Goal: Register for event/course: Sign up to attend an event or enroll in a course

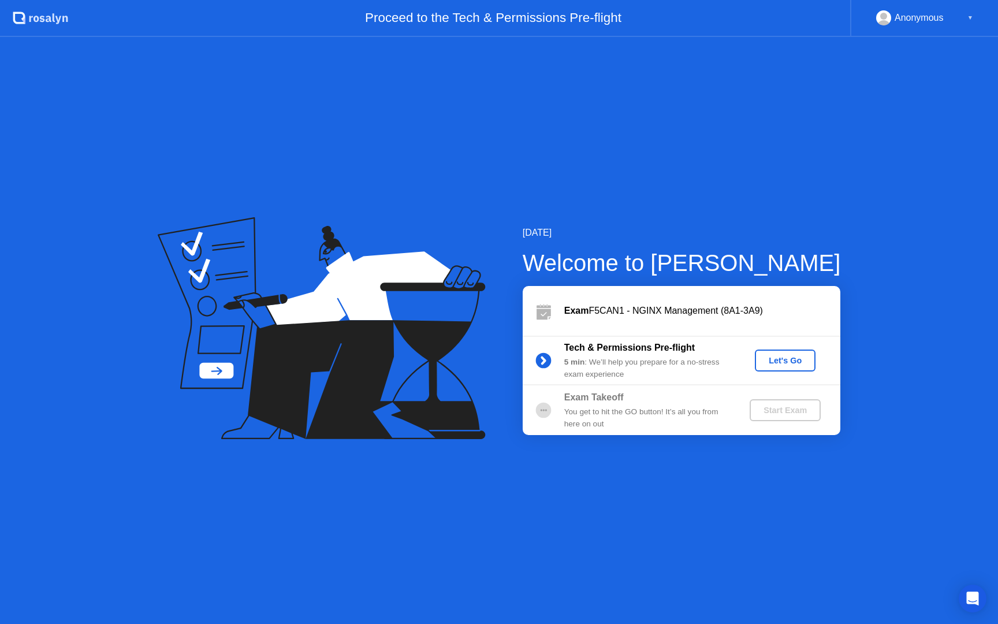
click at [794, 358] on div "Let's Go" at bounding box center [785, 360] width 51 height 9
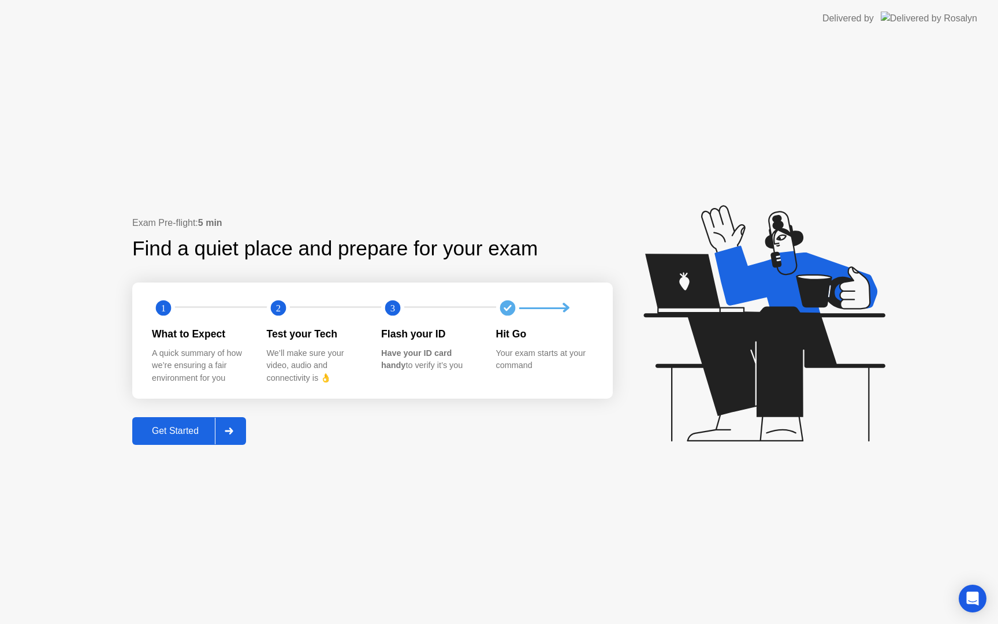
click at [168, 429] on div "Get Started" at bounding box center [175, 431] width 79 height 10
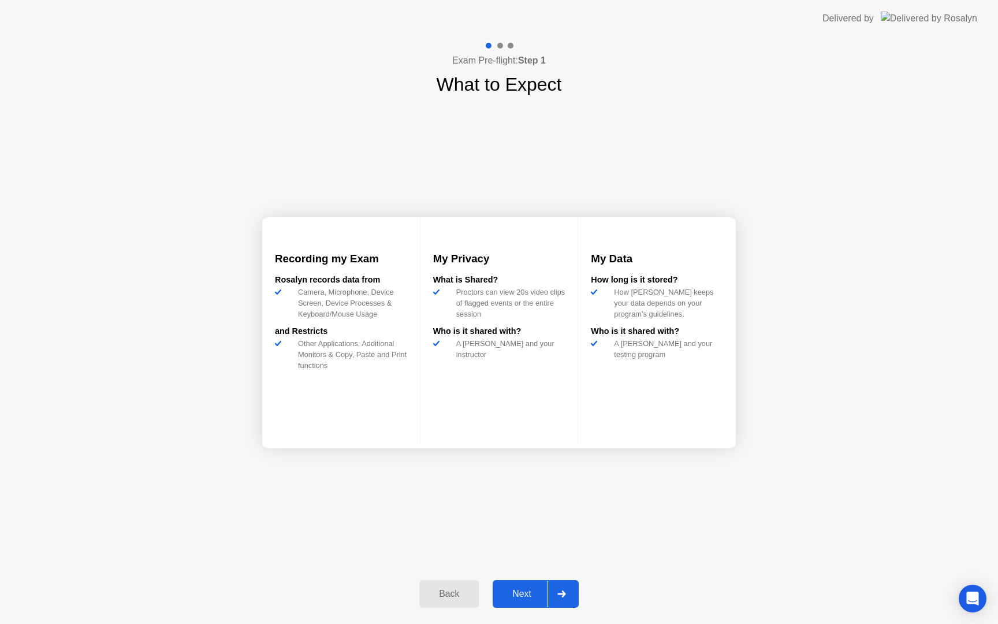
click at [527, 596] on div "Next" at bounding box center [521, 594] width 51 height 10
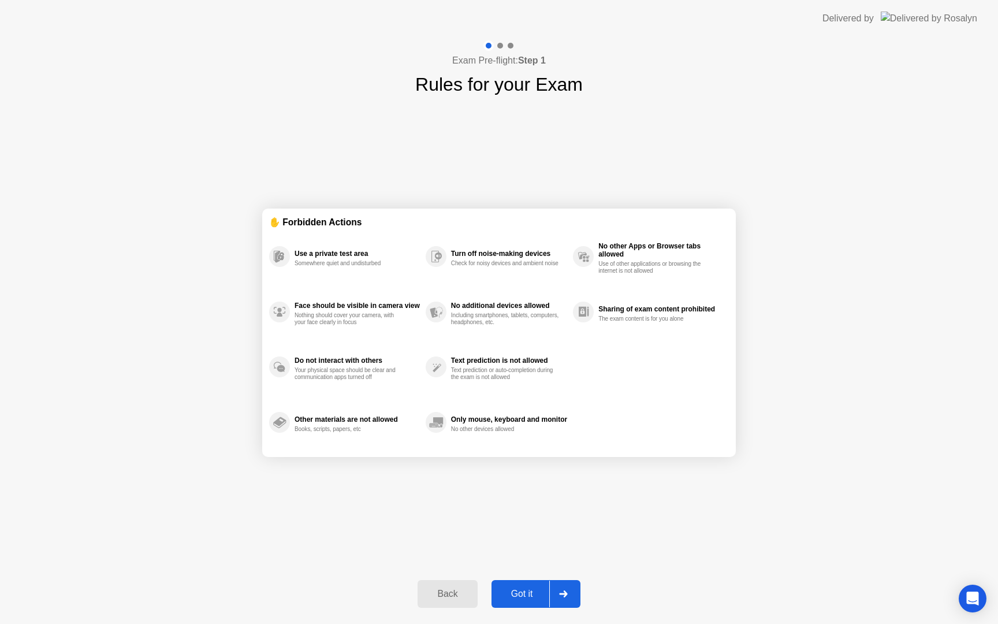
click at [527, 596] on div "Got it" at bounding box center [522, 594] width 54 height 10
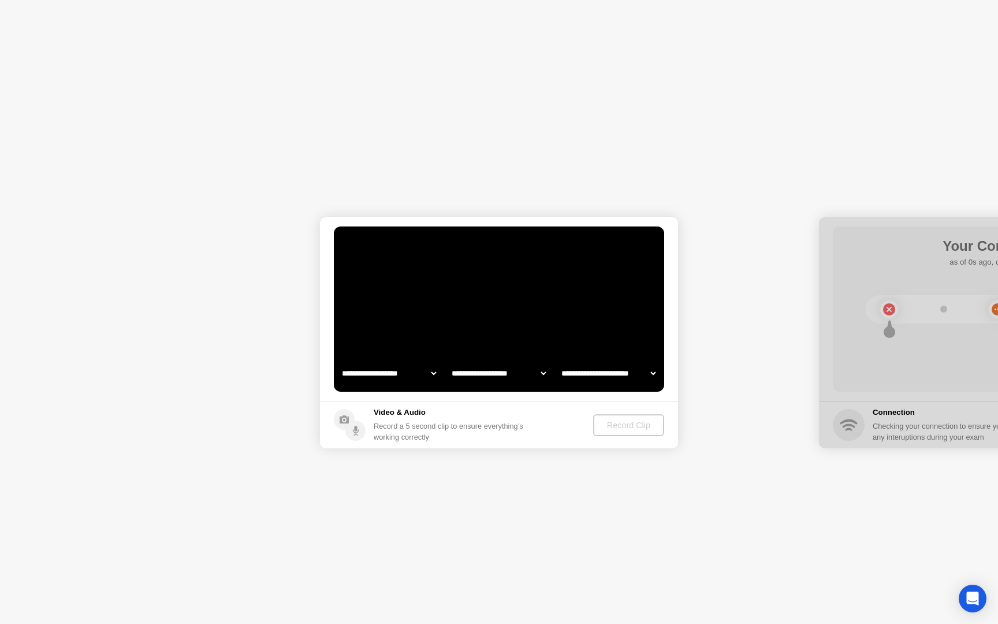
select select "**********"
select select "*******"
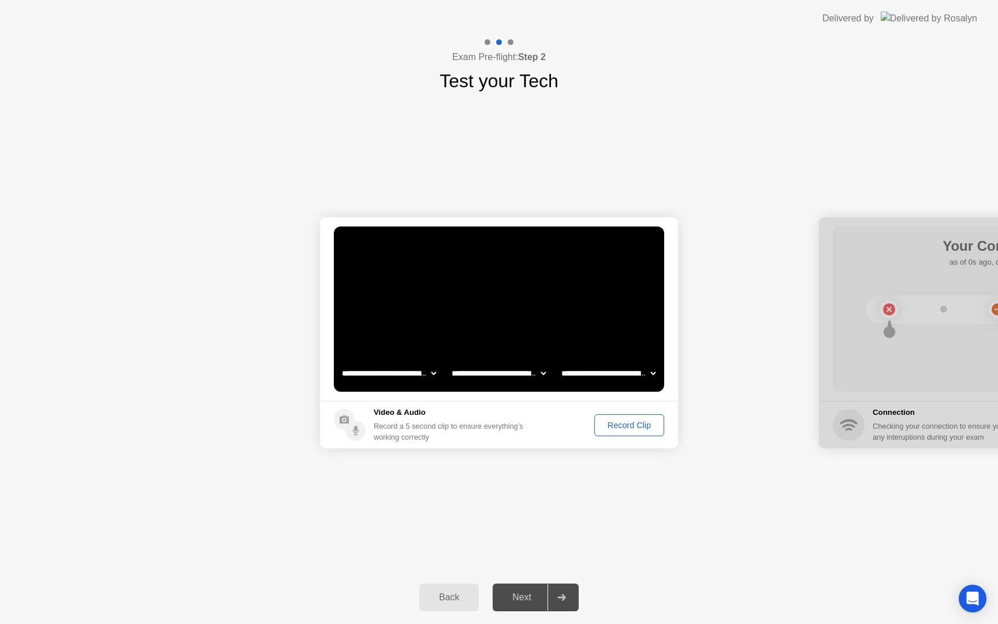
click at [518, 597] on div "Next" at bounding box center [521, 597] width 51 height 10
click at [637, 412] on footer "Video & Audio Record a 5 second clip to ensure everything’s working correctly R…" at bounding box center [499, 424] width 358 height 47
click at [628, 423] on div "Record Clip" at bounding box center [629, 425] width 62 height 9
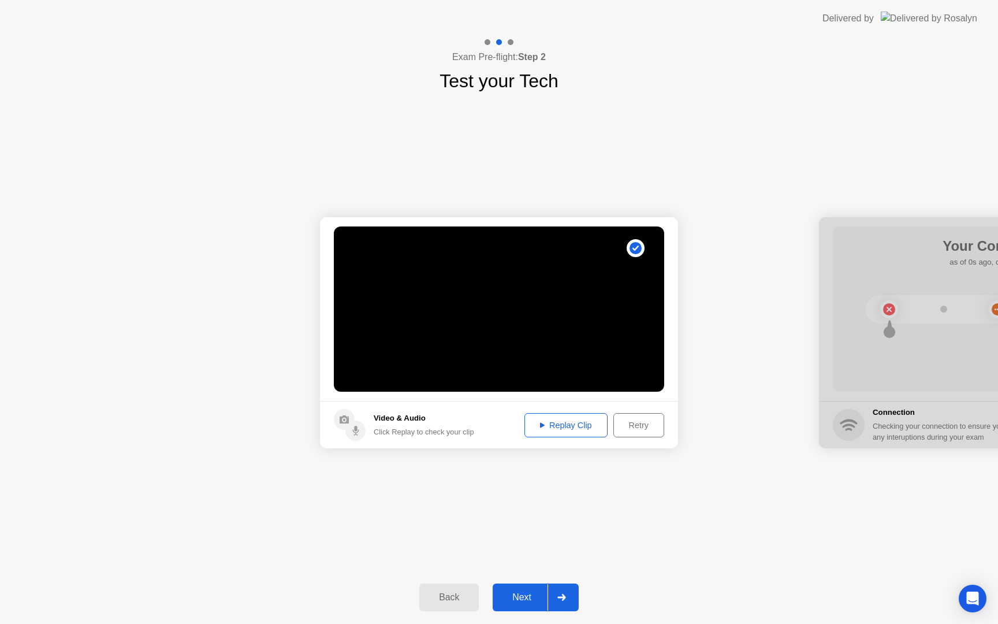
click at [560, 425] on div "Replay Clip" at bounding box center [566, 425] width 75 height 9
click at [639, 427] on div "Retry" at bounding box center [639, 425] width 43 height 9
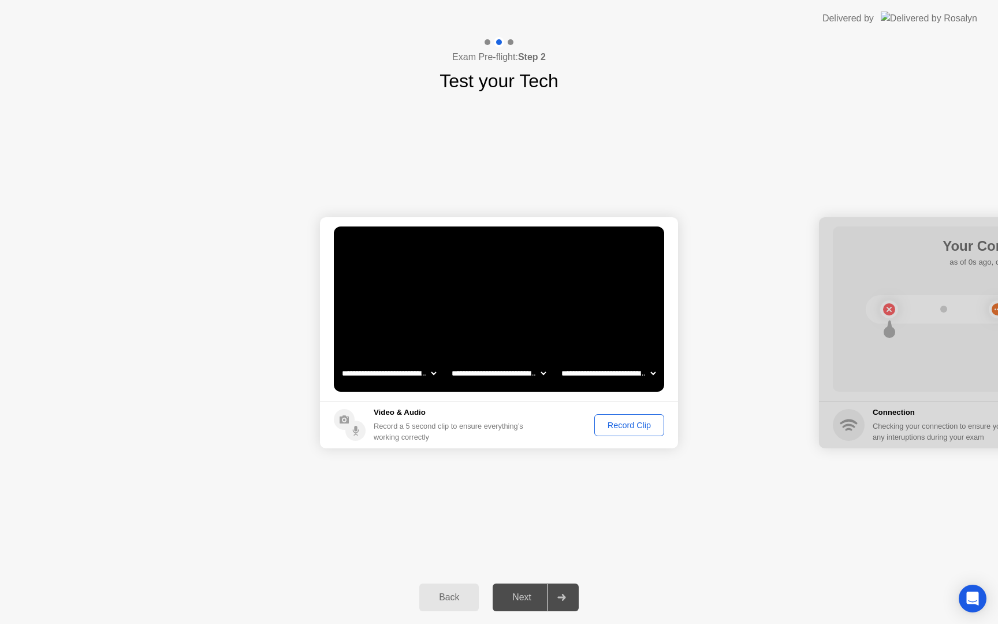
click at [622, 430] on div "Record Clip" at bounding box center [629, 425] width 62 height 9
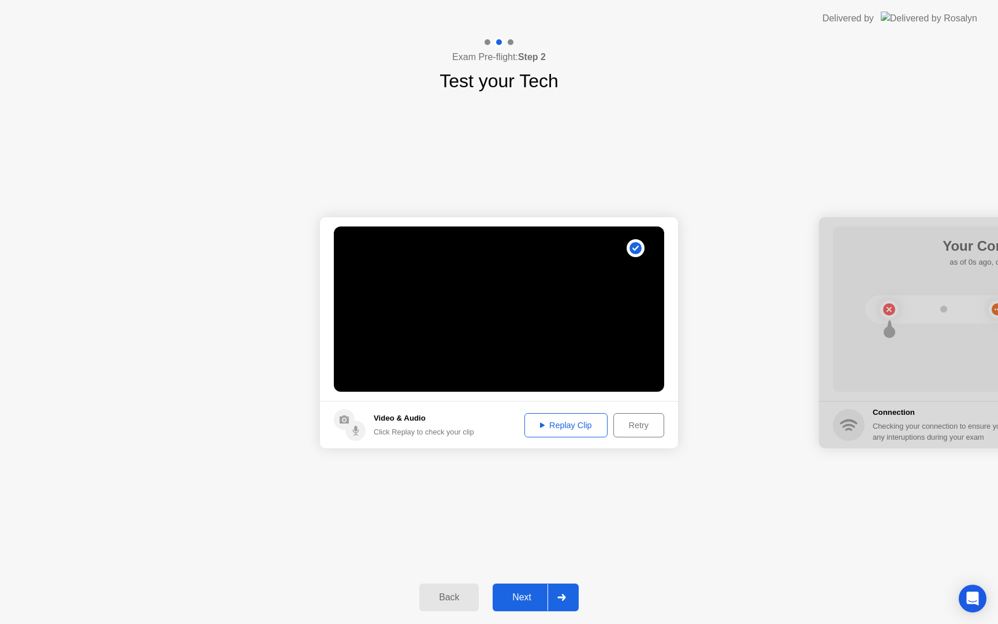
click at [526, 594] on div "Next" at bounding box center [521, 597] width 51 height 10
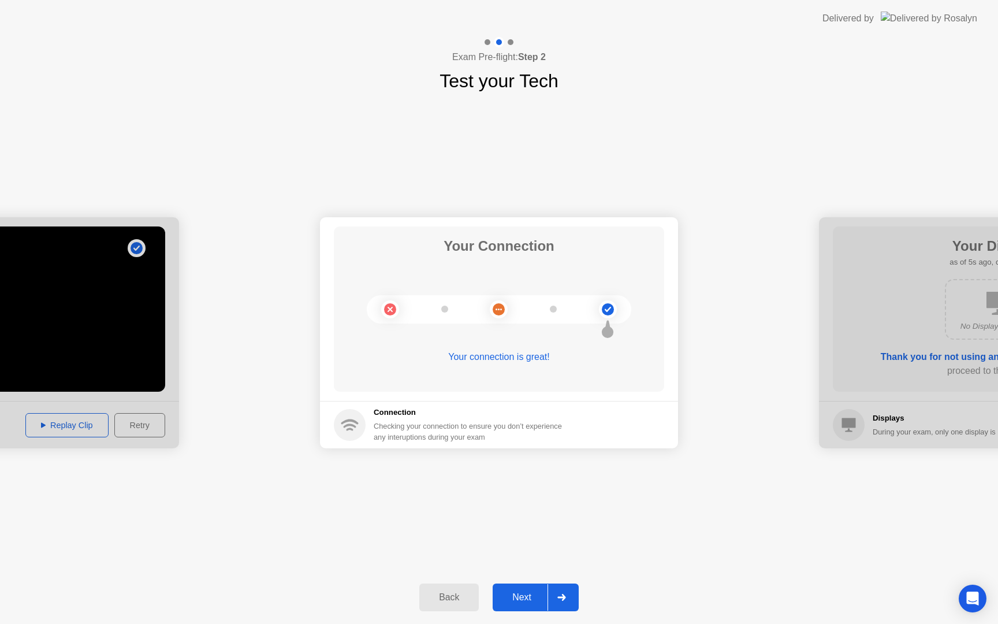
click at [523, 593] on div "Next" at bounding box center [521, 597] width 51 height 10
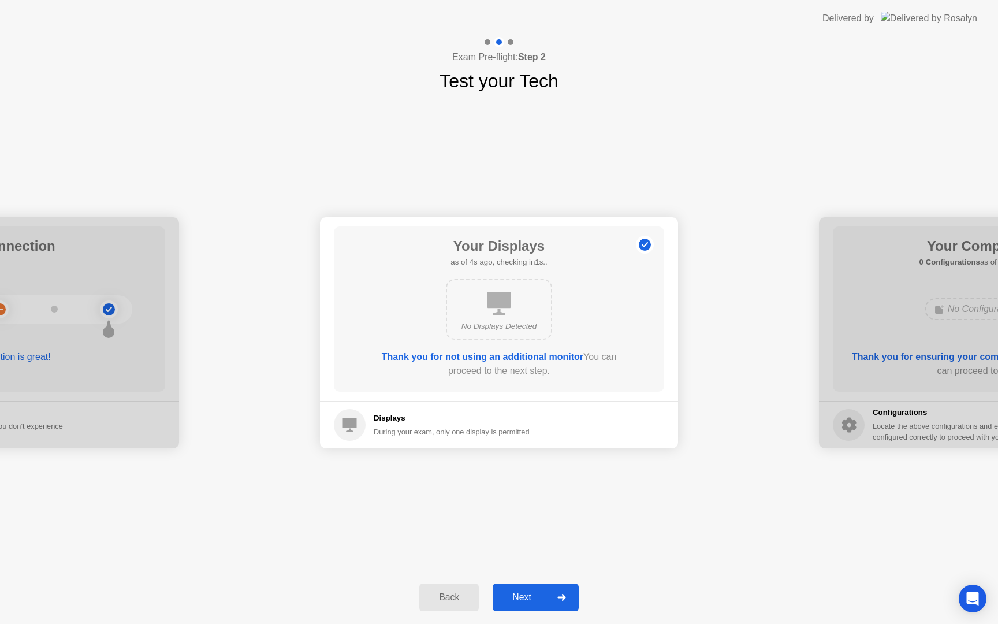
click at [523, 593] on div "Next" at bounding box center [521, 597] width 51 height 10
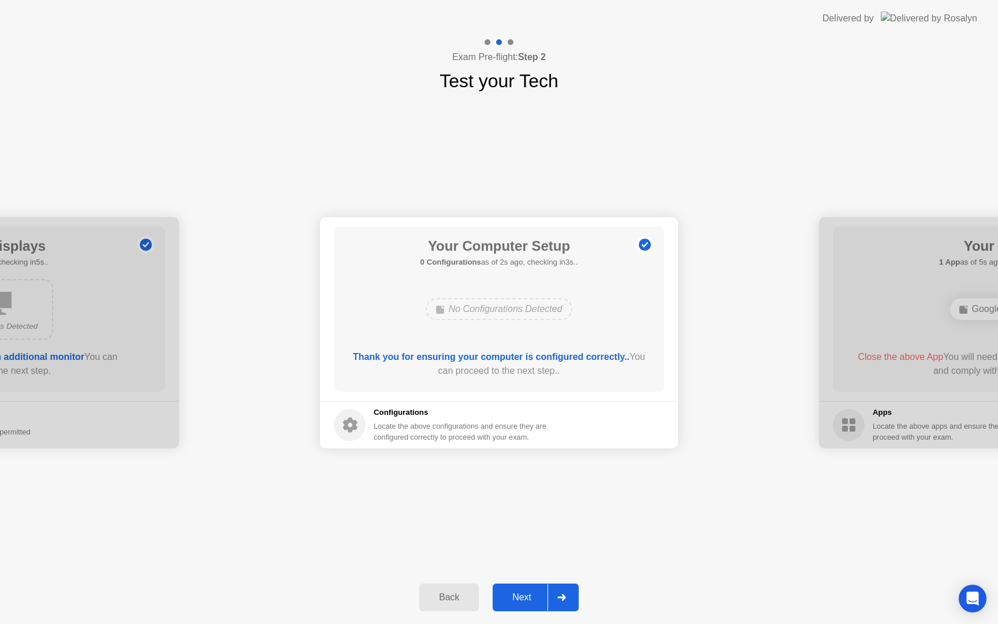
click at [523, 593] on div "Next" at bounding box center [521, 597] width 51 height 10
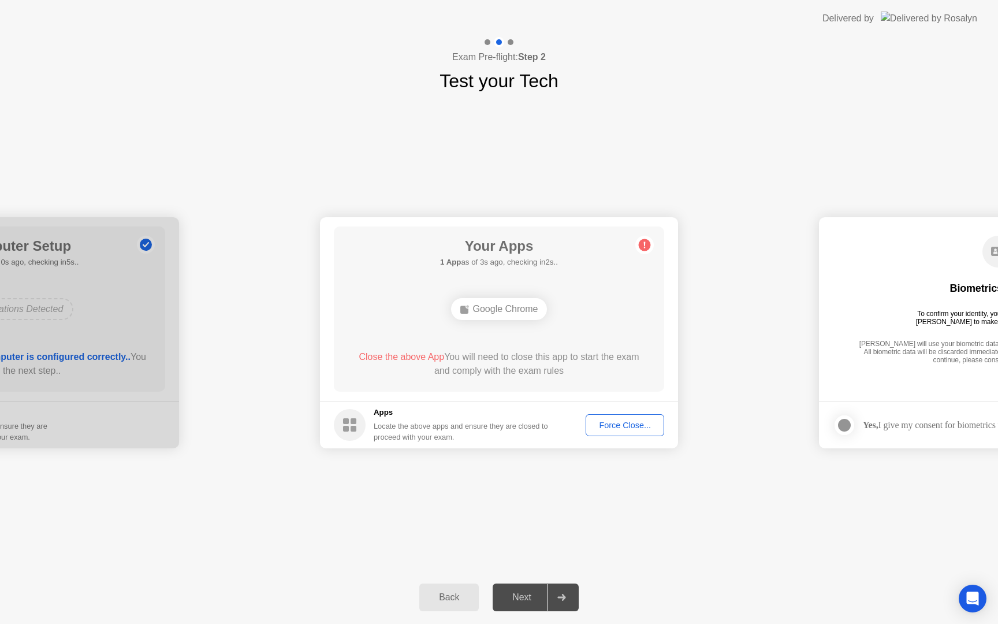
click at [605, 430] on div "Force Close..." at bounding box center [625, 425] width 70 height 9
click at [531, 592] on div "Next" at bounding box center [521, 597] width 51 height 10
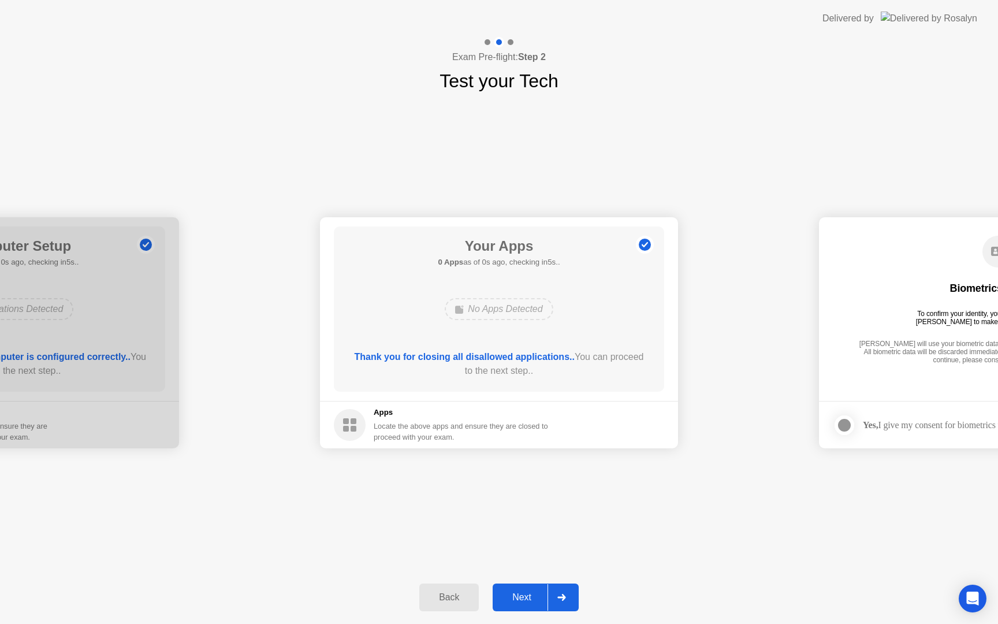
click at [525, 601] on div "Next" at bounding box center [521, 597] width 51 height 10
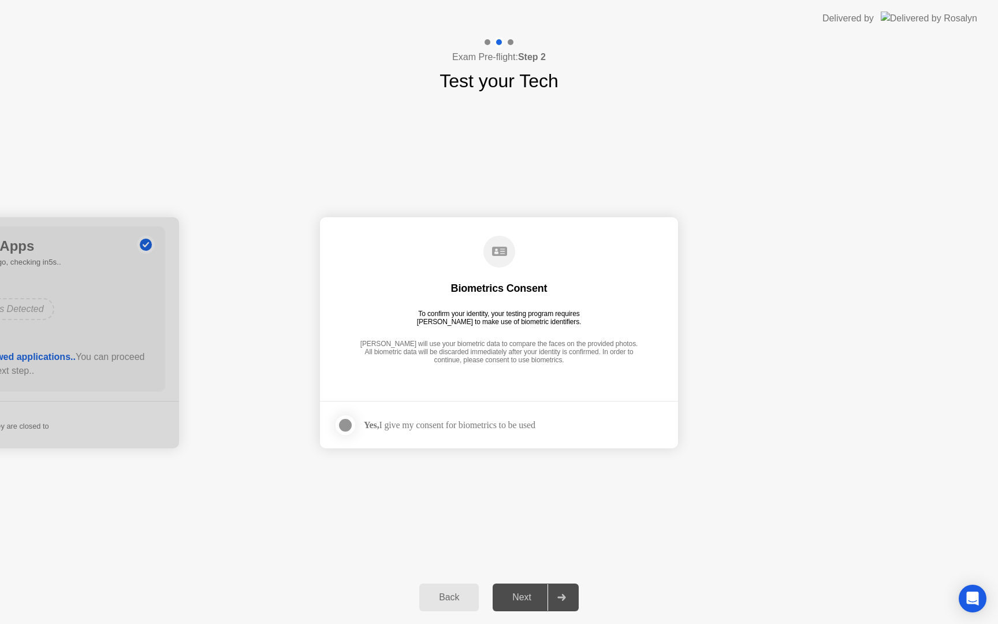
click at [522, 596] on div "Next" at bounding box center [521, 597] width 51 height 10
click at [349, 423] on div at bounding box center [346, 425] width 14 height 14
click at [531, 592] on div "Next" at bounding box center [521, 597] width 51 height 10
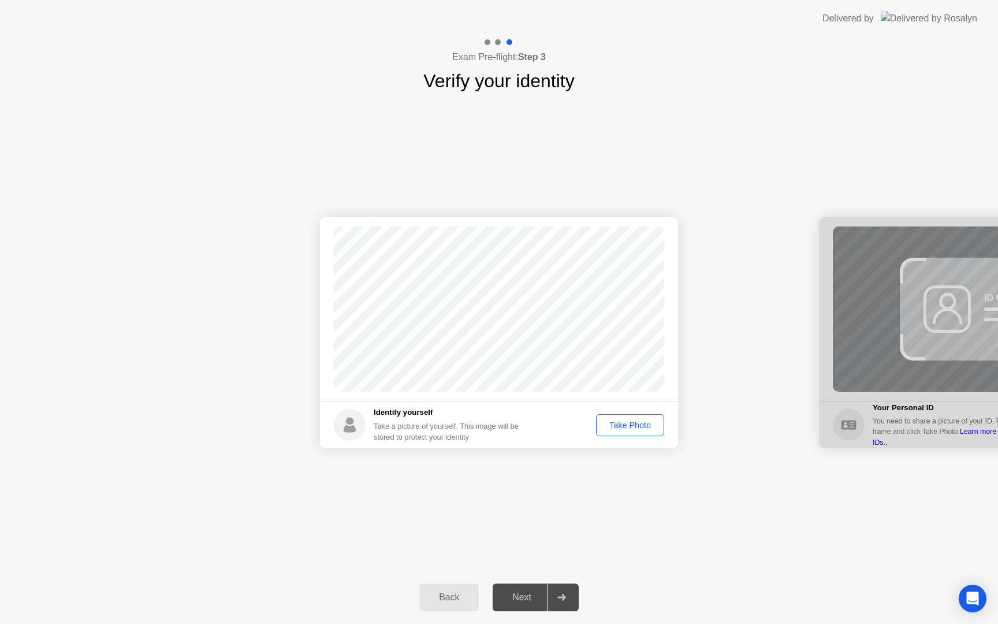
click at [633, 421] on div "Take Photo" at bounding box center [630, 425] width 60 height 9
click at [518, 592] on div "Next" at bounding box center [521, 597] width 51 height 10
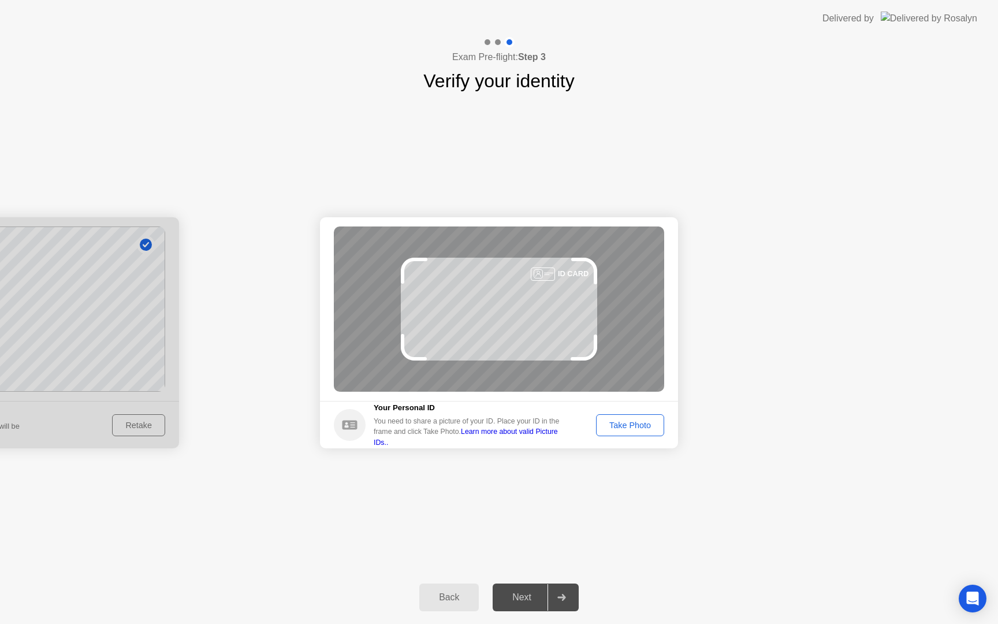
click at [635, 430] on div "Take Photo" at bounding box center [630, 425] width 60 height 9
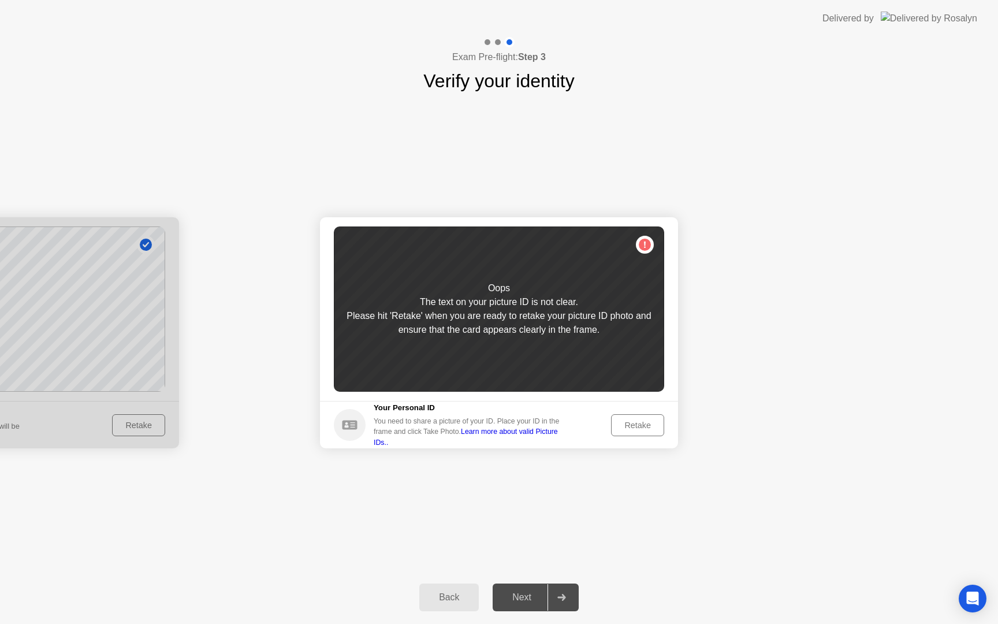
click at [630, 437] on footer "Your Personal ID You need to share a picture of your ID. Place your ID in the f…" at bounding box center [499, 424] width 358 height 47
click at [645, 401] on footer "Your Personal ID You need to share a picture of your ID. Place your ID in the f…" at bounding box center [499, 424] width 358 height 47
click at [637, 430] on div "Retake" at bounding box center [637, 425] width 45 height 9
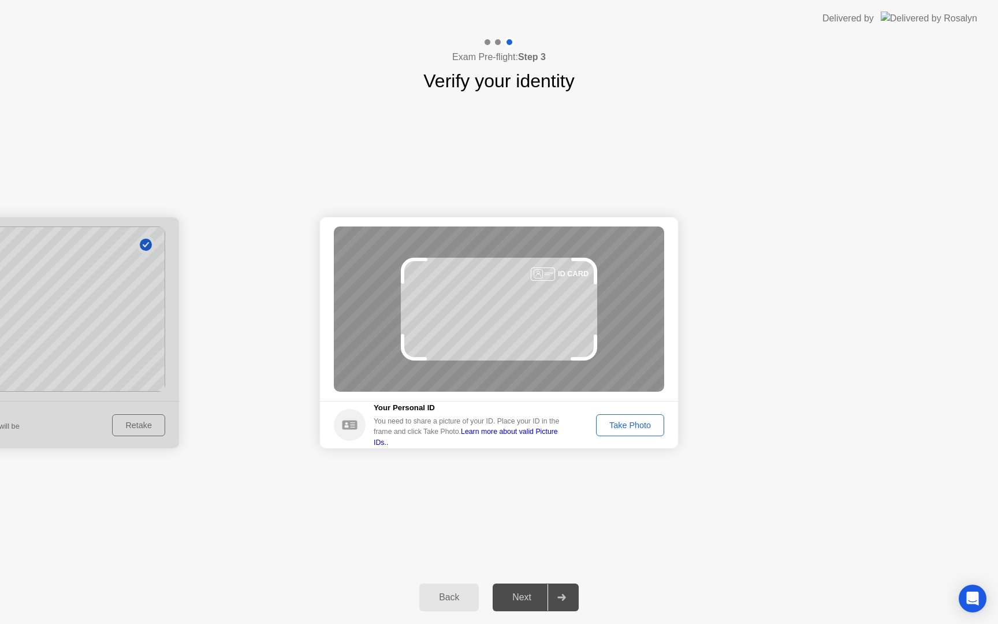
click at [650, 427] on div "Take Photo" at bounding box center [630, 425] width 60 height 9
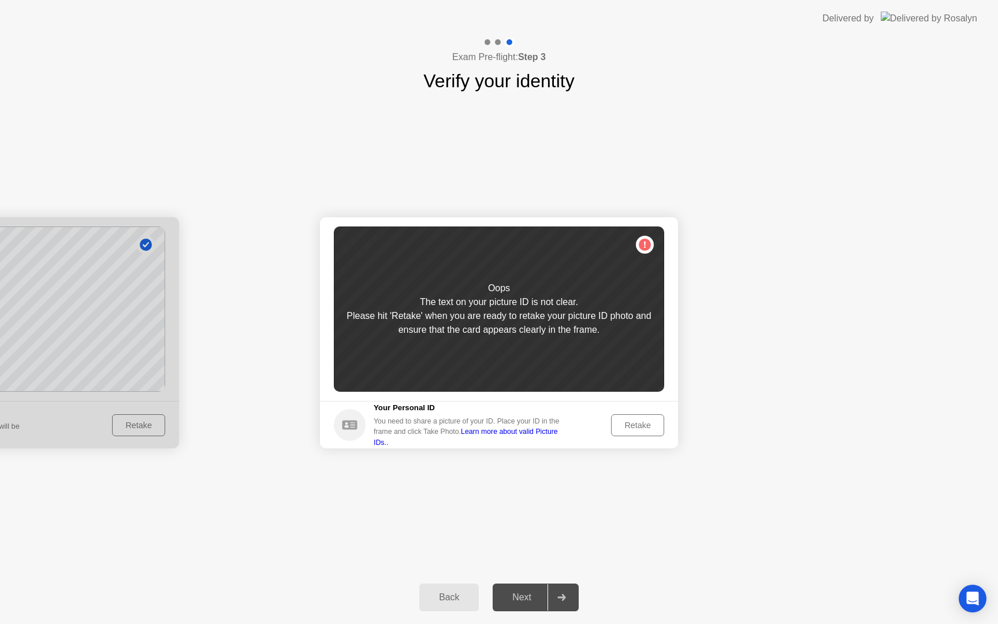
click at [650, 427] on div "Retake" at bounding box center [637, 425] width 45 height 9
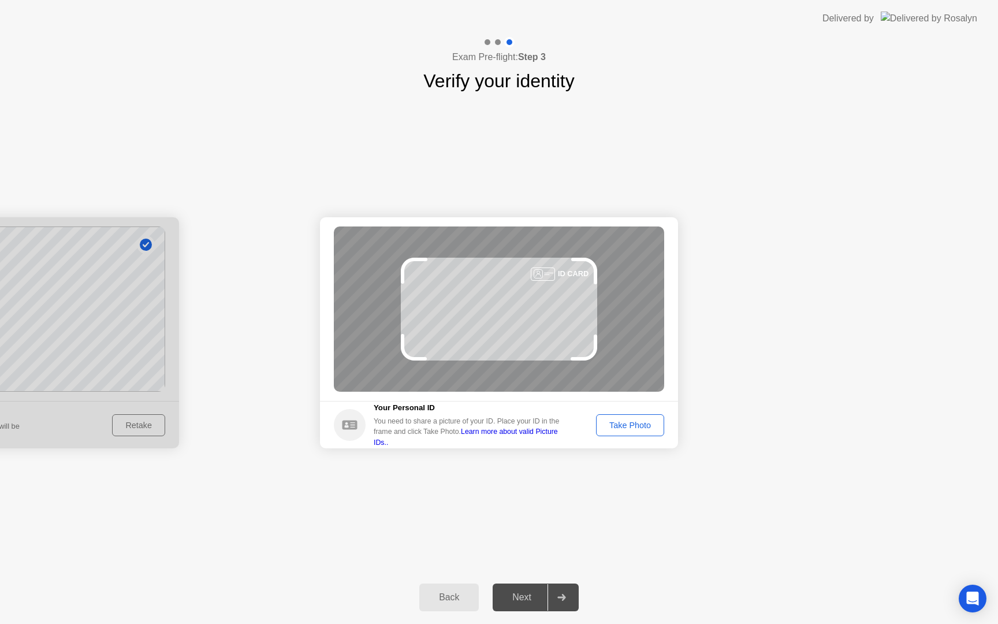
click at [650, 427] on div "Take Photo" at bounding box center [630, 425] width 60 height 9
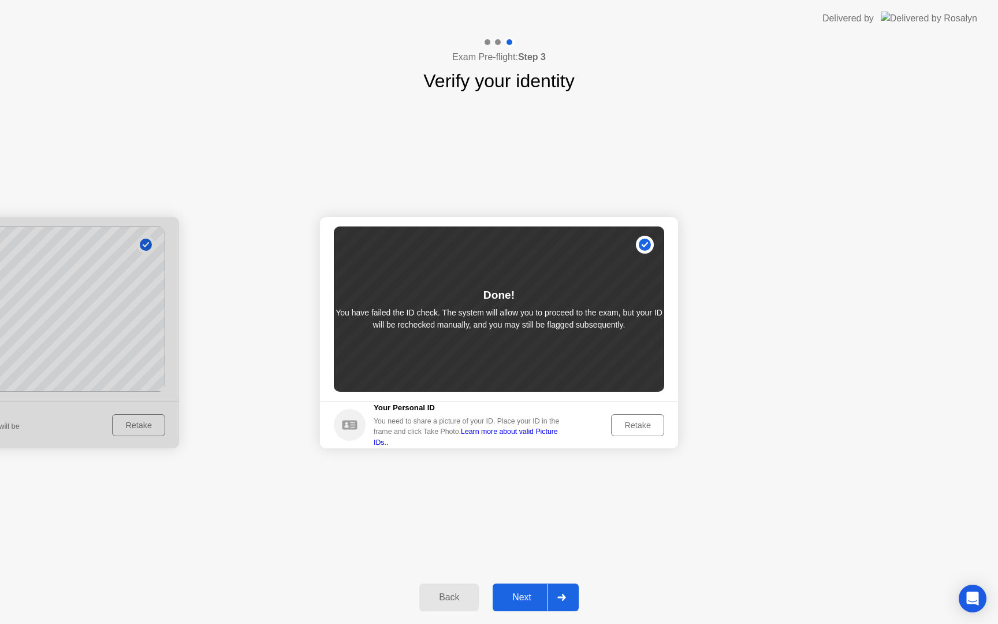
click at [514, 594] on div "Next" at bounding box center [521, 597] width 51 height 10
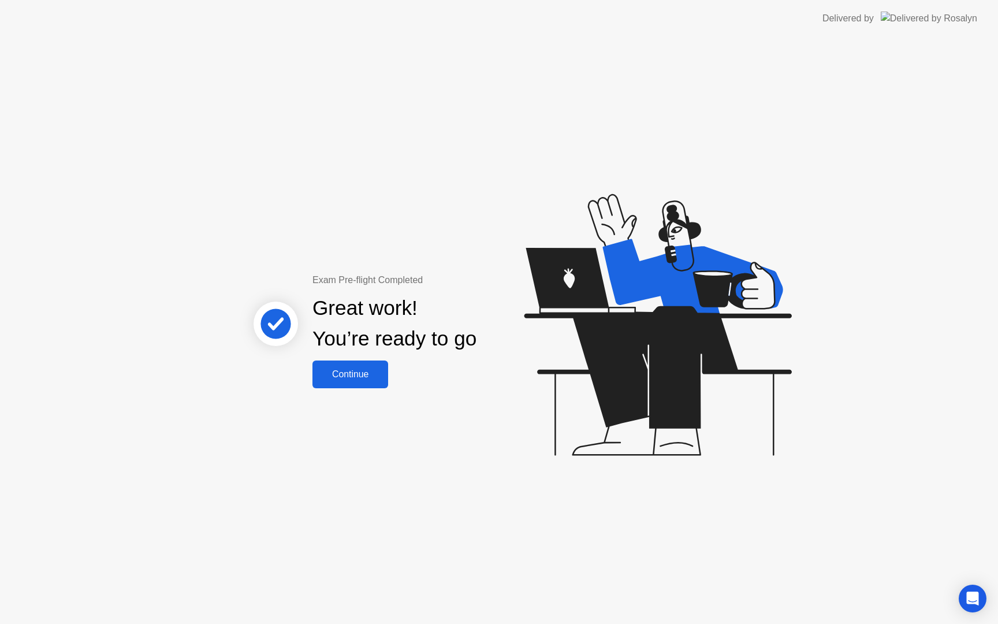
click at [373, 379] on div "Continue" at bounding box center [350, 374] width 69 height 10
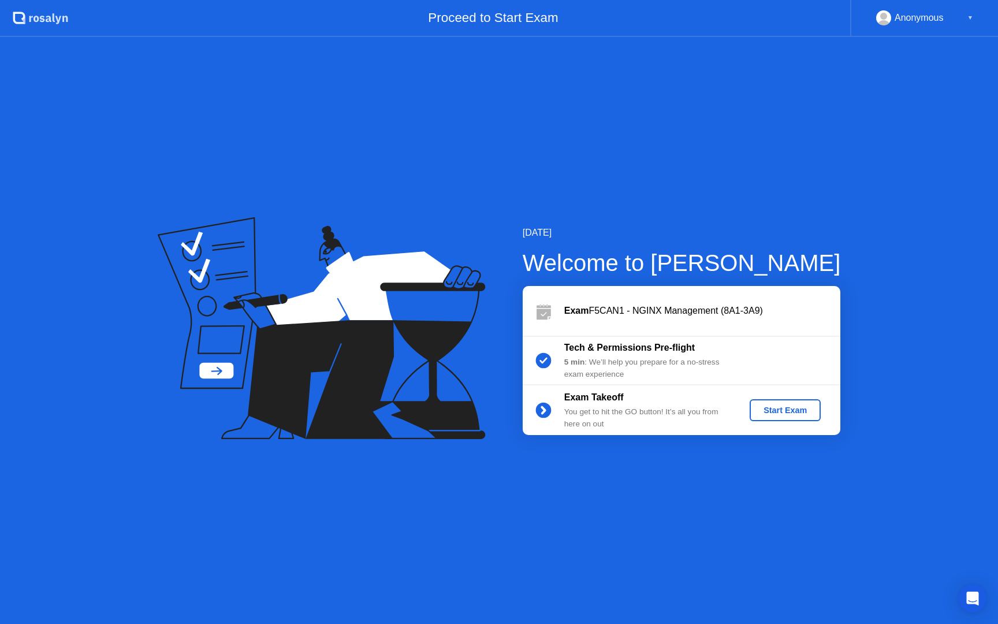
click at [783, 412] on div "Start Exam" at bounding box center [785, 410] width 62 height 9
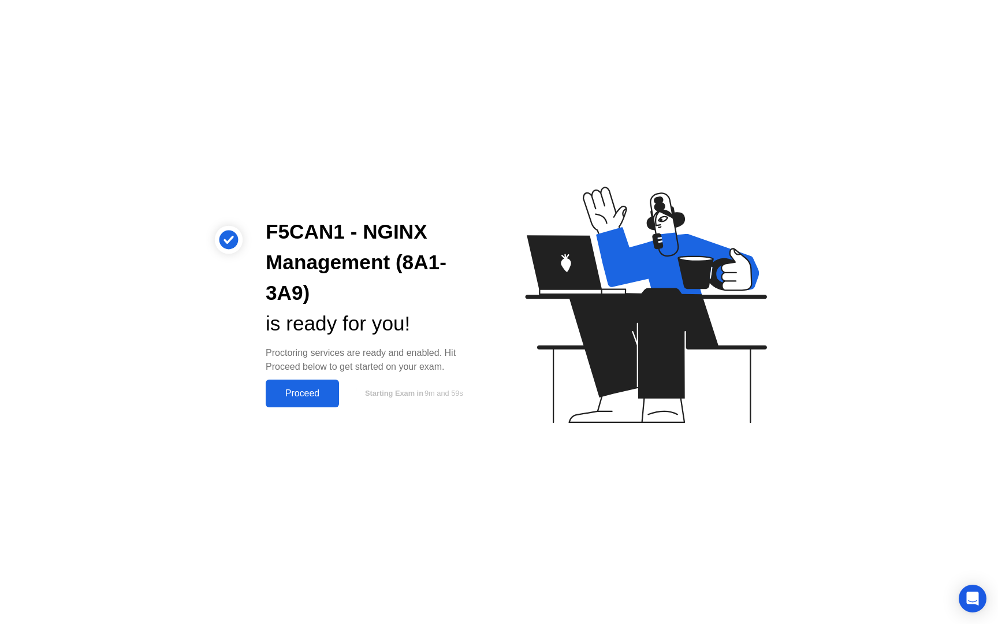
click at [284, 396] on div "Proceed" at bounding box center [302, 393] width 66 height 10
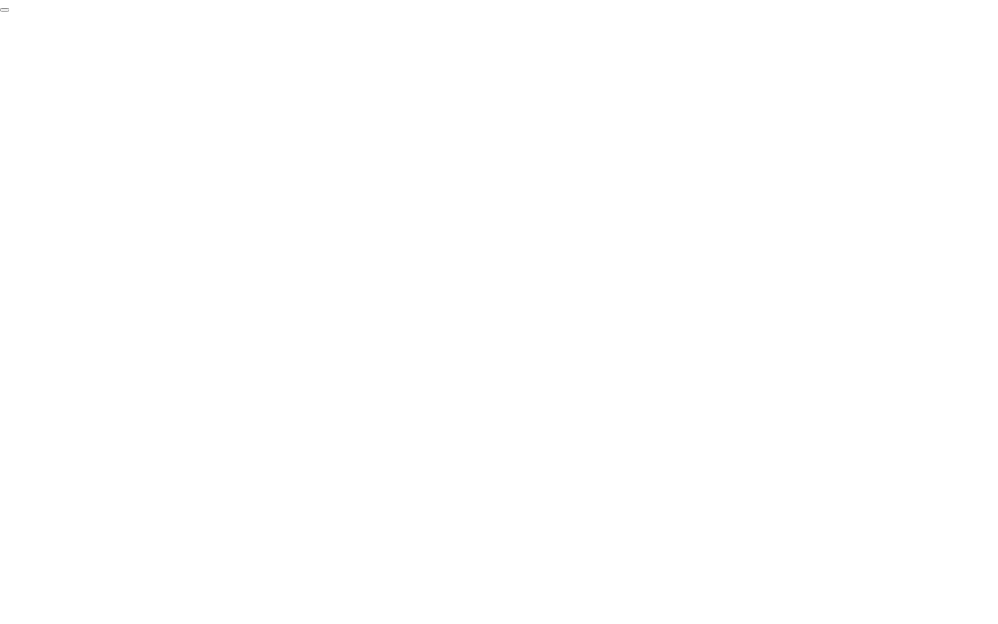
click div "End Proctoring Session"
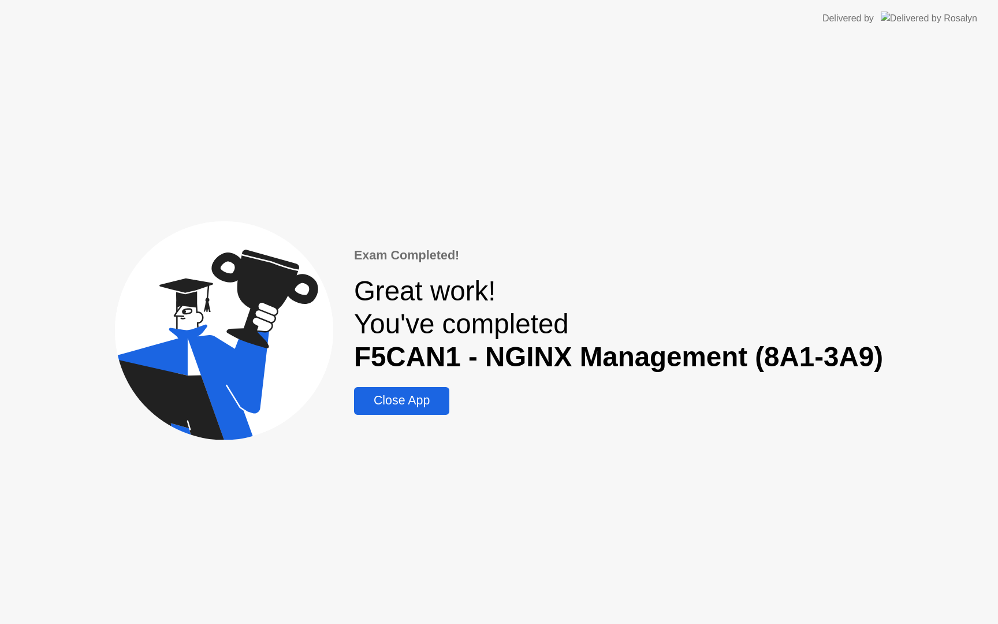
click at [401, 401] on div "Close App" at bounding box center [402, 400] width 88 height 14
